Goal: Check status: Check status

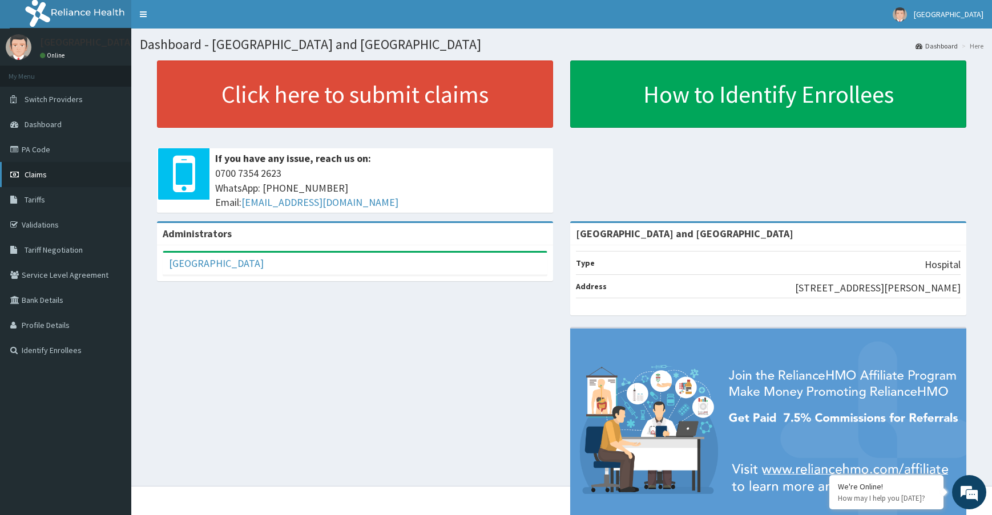
click at [49, 175] on link "Claims" at bounding box center [65, 174] width 131 height 25
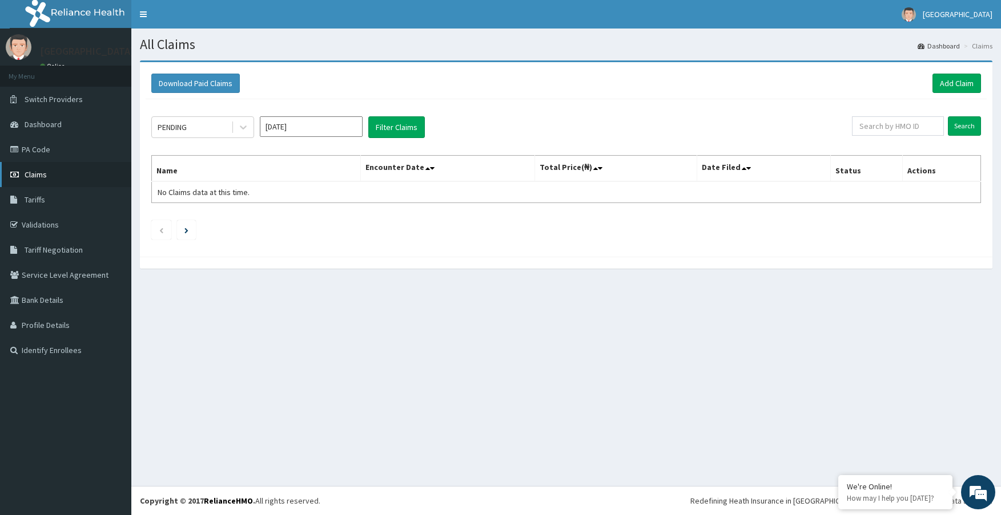
click at [5, 168] on link "Claims" at bounding box center [65, 174] width 131 height 25
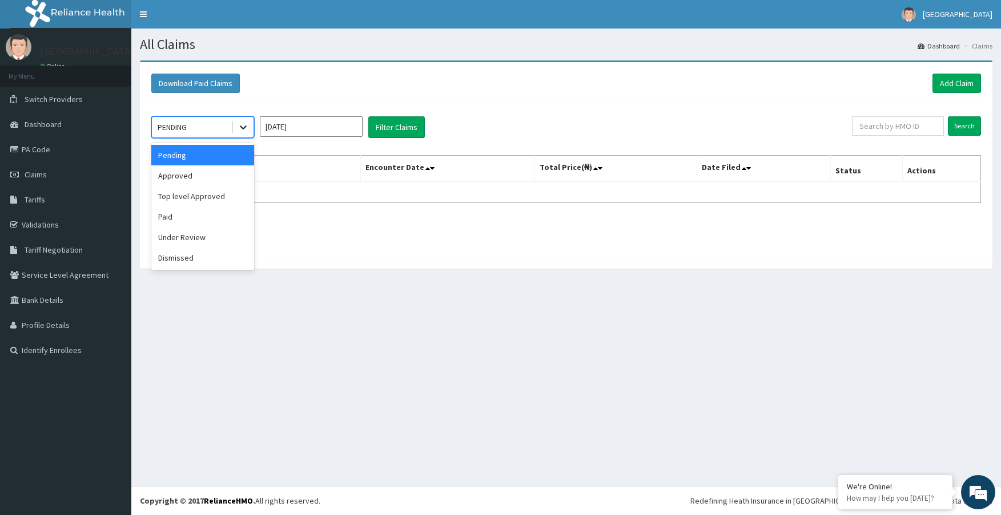
click at [249, 127] on div at bounding box center [243, 127] width 21 height 21
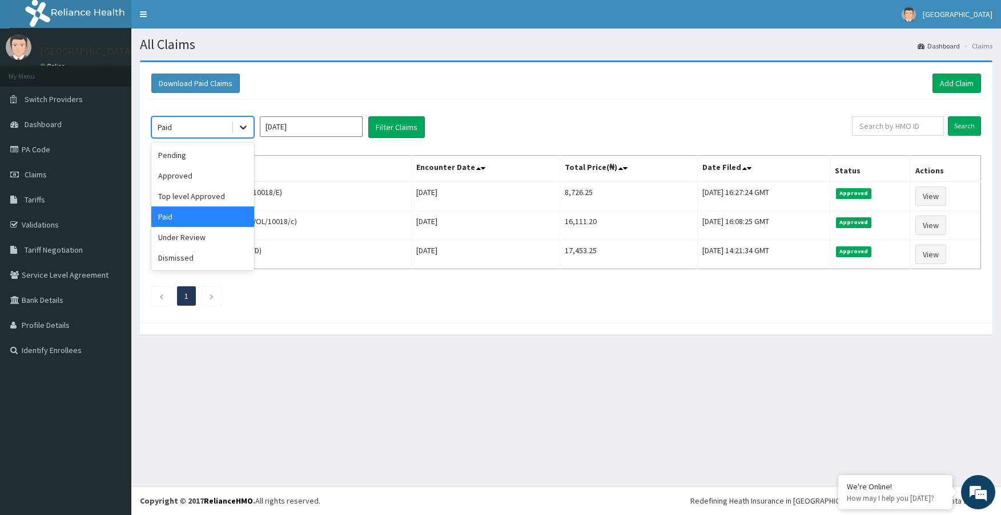
click at [241, 131] on icon at bounding box center [242, 127] width 11 height 11
click at [187, 217] on div "Paid" at bounding box center [202, 217] width 103 height 21
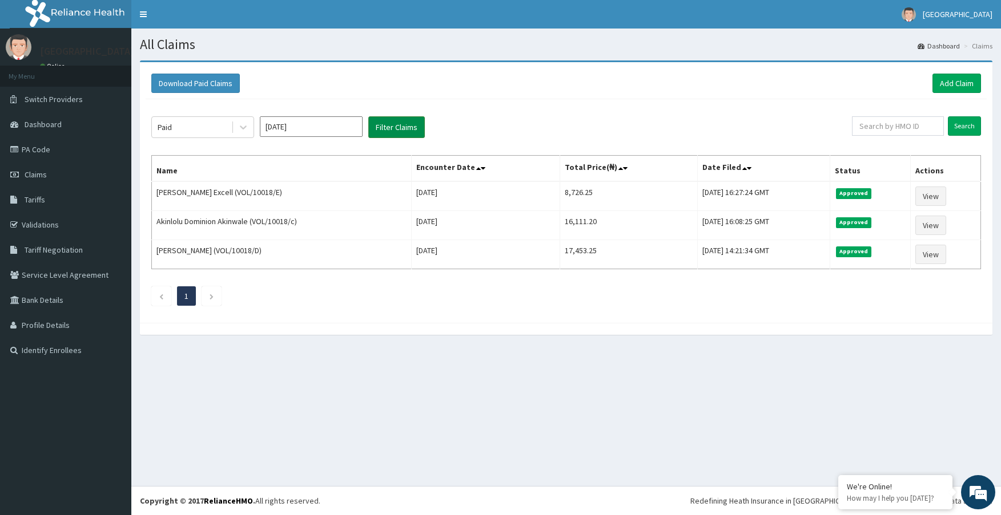
click at [392, 131] on button "Filter Claims" at bounding box center [396, 127] width 57 height 22
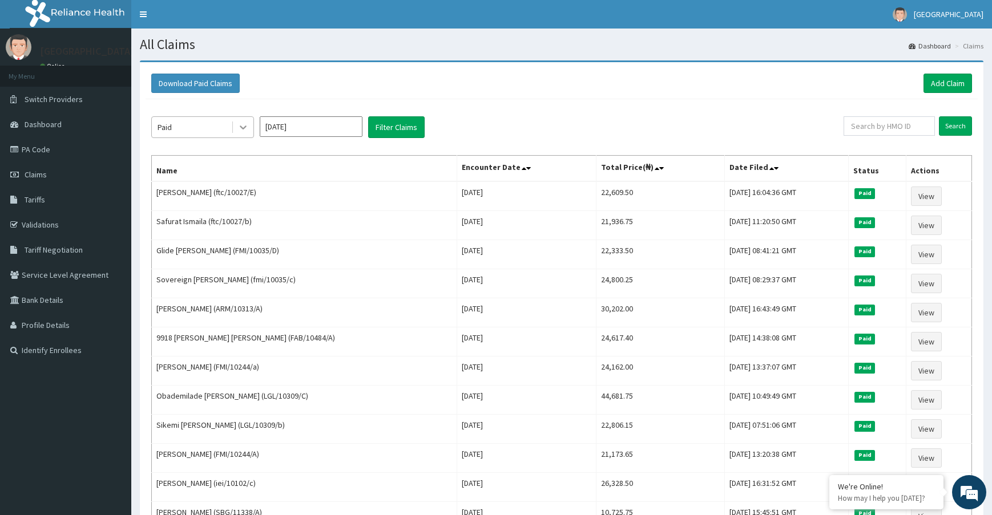
click at [247, 125] on icon at bounding box center [242, 127] width 11 height 11
click at [320, 130] on input "[DATE]" at bounding box center [311, 126] width 103 height 21
click at [353, 221] on div "Sep" at bounding box center [344, 221] width 23 height 21
type input "Sep 2025"
click at [245, 128] on icon at bounding box center [242, 127] width 11 height 11
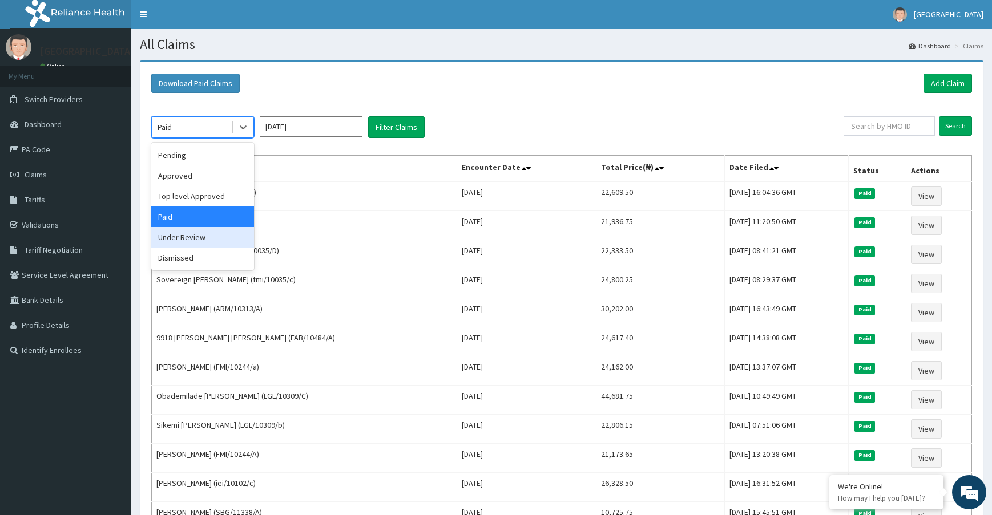
click at [212, 238] on div "Under Review" at bounding box center [202, 237] width 103 height 21
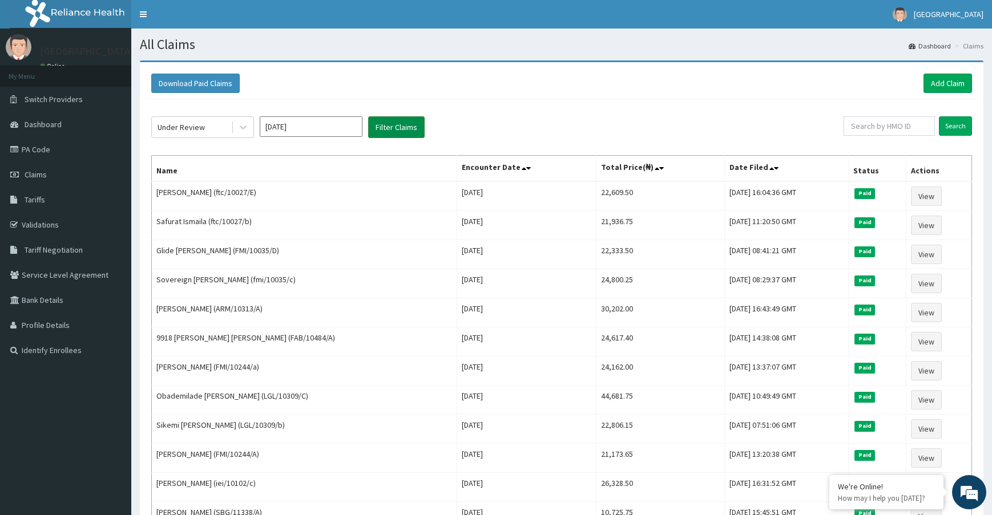
click at [404, 122] on button "Filter Claims" at bounding box center [396, 127] width 57 height 22
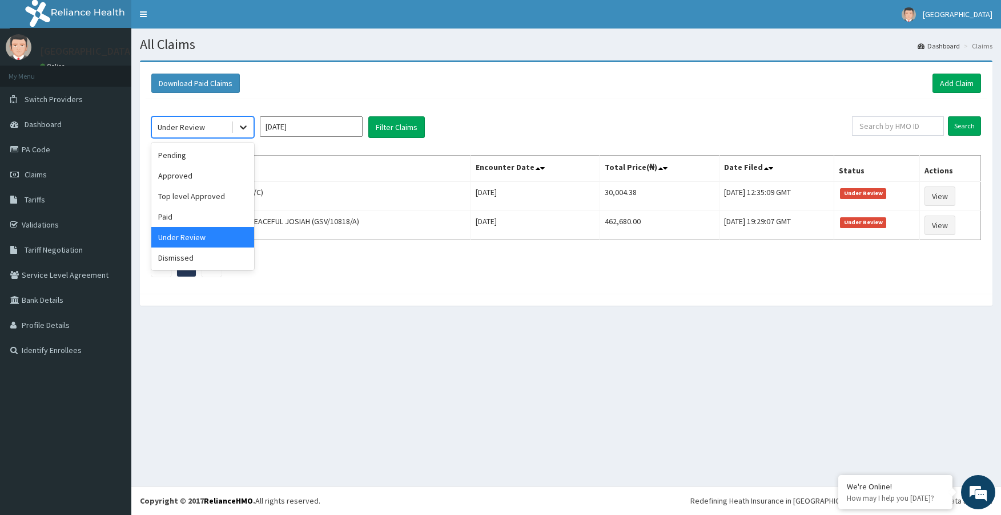
click at [241, 124] on icon at bounding box center [242, 127] width 11 height 11
click at [241, 300] on div at bounding box center [566, 300] width 852 height 12
